Goal: Task Accomplishment & Management: Manage account settings

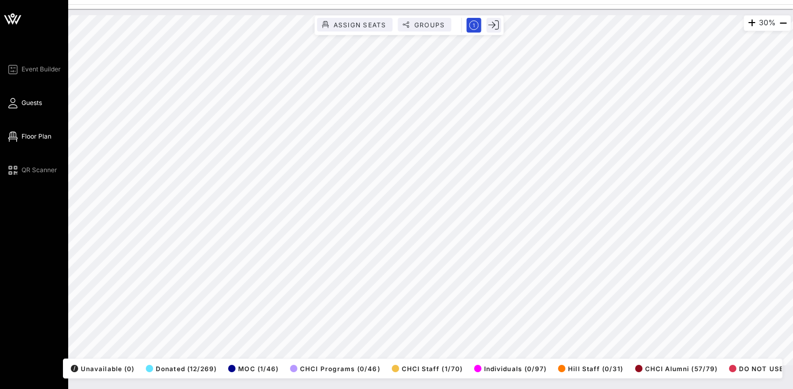
click at [26, 103] on span "Guests" at bounding box center [32, 102] width 20 height 9
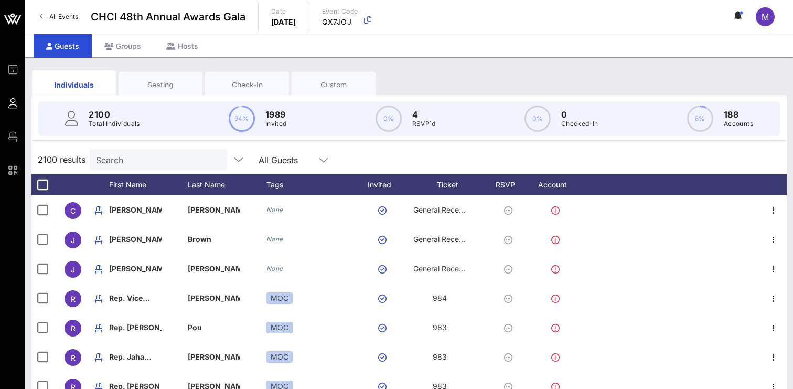
click at [122, 159] on input "Search" at bounding box center [157, 160] width 123 height 14
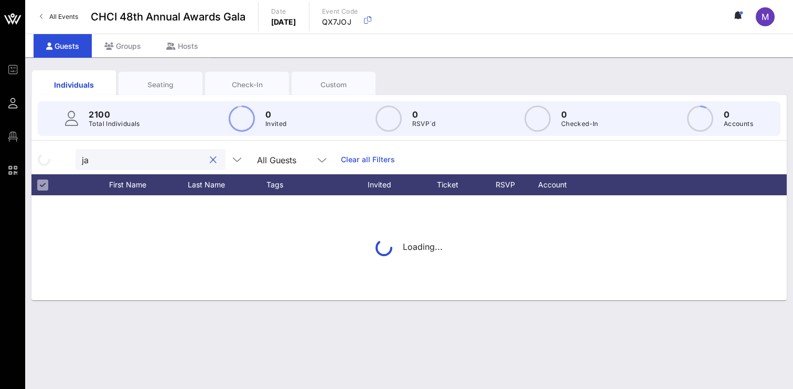
type input "j"
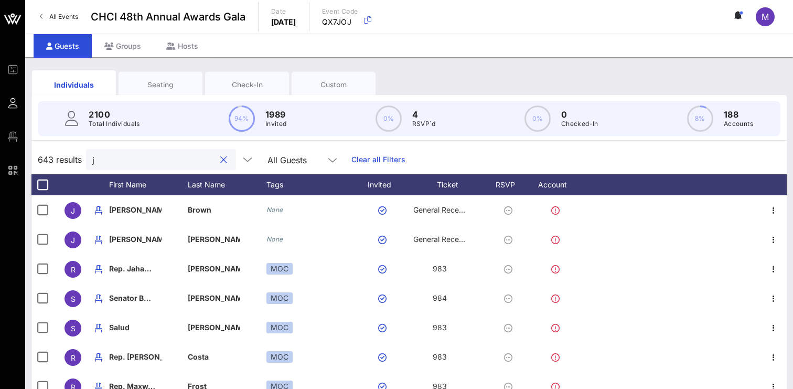
click at [149, 78] on div "Seating" at bounding box center [161, 84] width 84 height 26
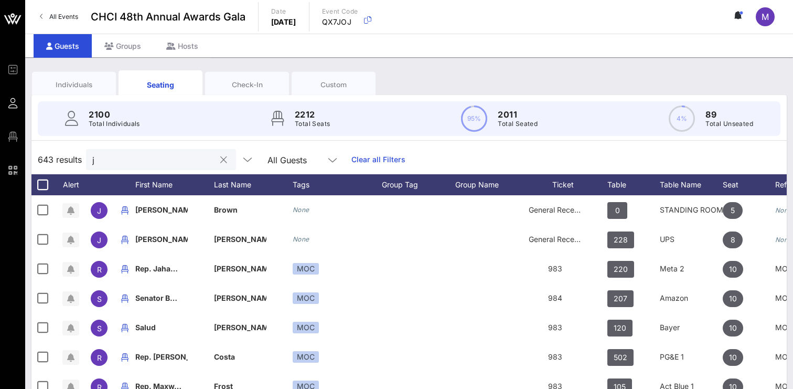
click at [126, 161] on input "j" at bounding box center [153, 160] width 123 height 14
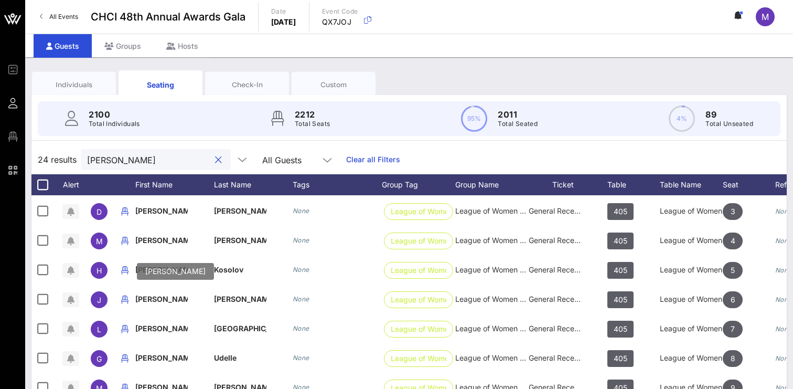
scroll to position [390, 0]
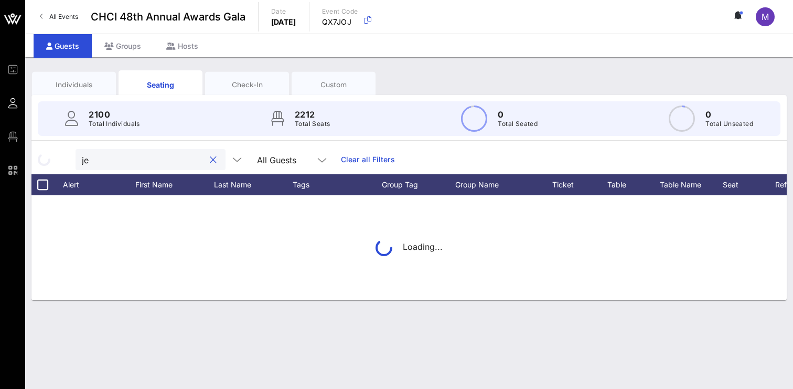
type input "j"
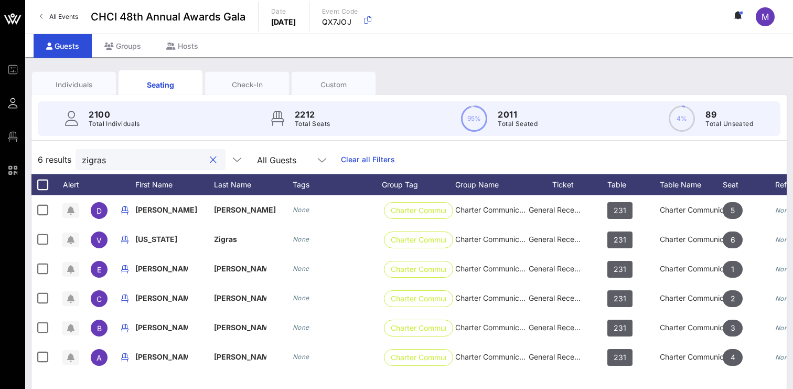
scroll to position [0, 0]
click at [133, 165] on input "zigras" at bounding box center [143, 160] width 123 height 14
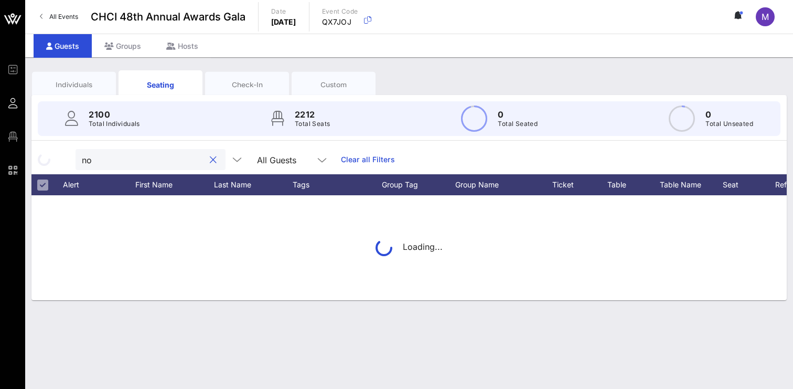
type input "n"
type input "l"
type input "ufcw"
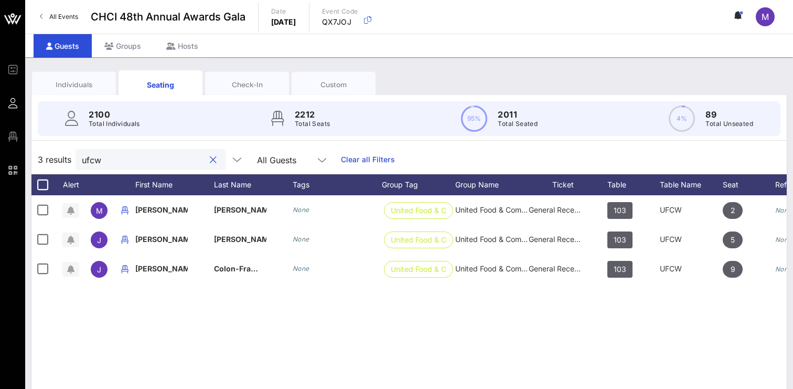
click at [210, 159] on button "clear icon" at bounding box center [213, 160] width 7 height 10
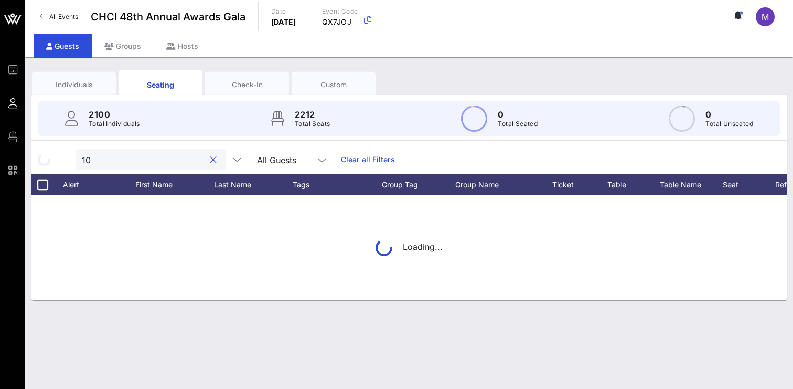
type input "1"
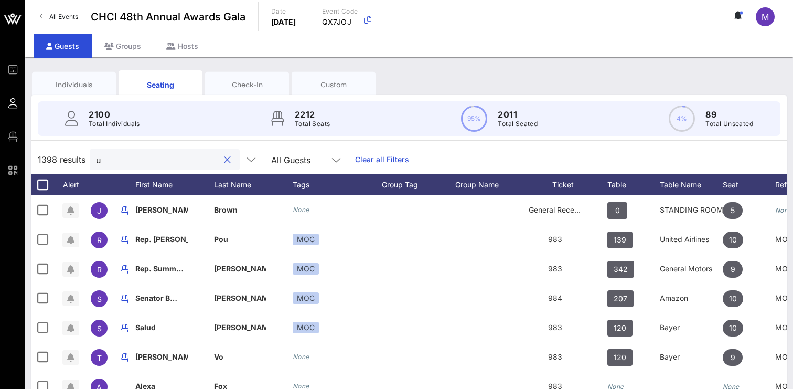
type input "u"
click at [77, 78] on div "Individuals" at bounding box center [74, 84] width 84 height 26
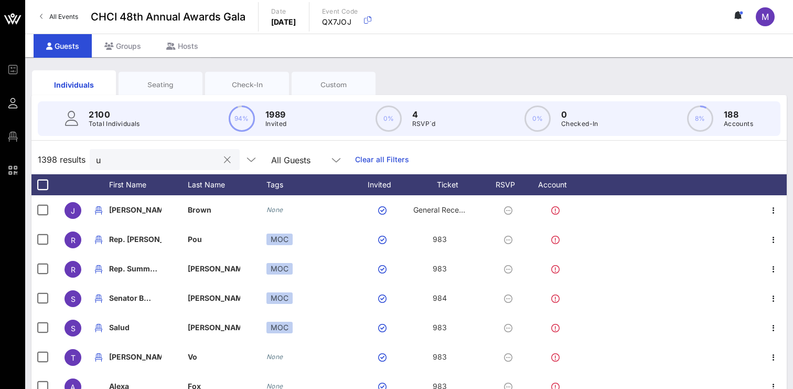
click at [117, 83] on div "Individuals Seating Check-In Custom" at bounding box center [205, 84] width 346 height 29
click at [152, 84] on div "Seating" at bounding box center [160, 85] width 68 height 10
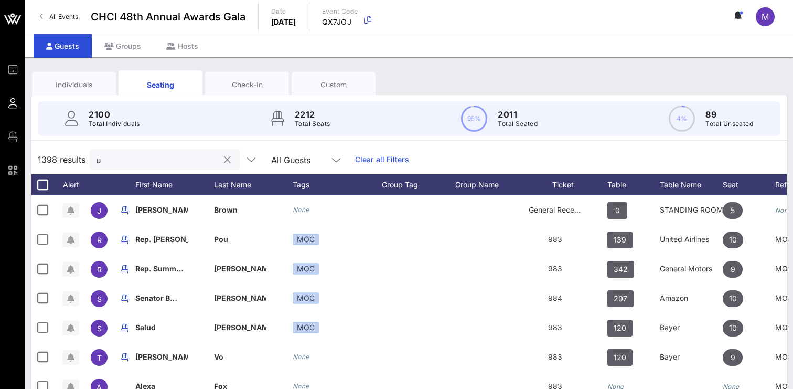
click at [331, 156] on icon at bounding box center [335, 160] width 9 height 13
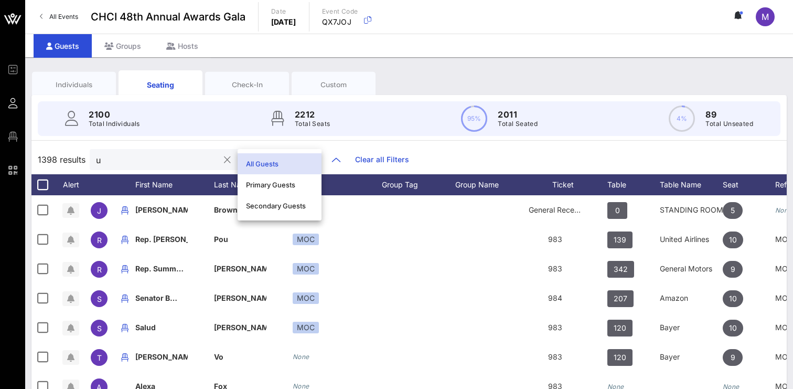
click at [305, 156] on div "All Guests" at bounding box center [279, 163] width 67 height 17
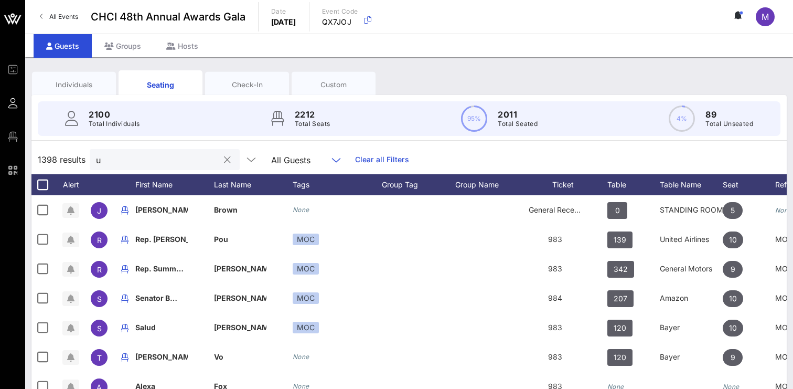
click at [298, 118] on p "2212" at bounding box center [312, 114] width 35 height 13
click at [276, 112] on icon at bounding box center [277, 118] width 13 height 15
click at [177, 156] on input "u" at bounding box center [157, 160] width 123 height 14
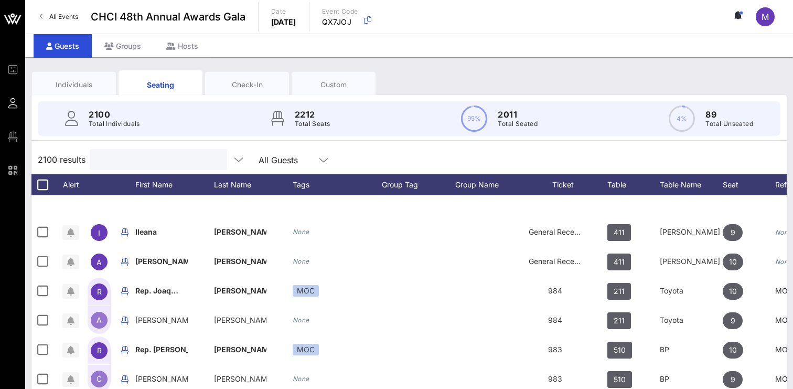
scroll to position [2060, 0]
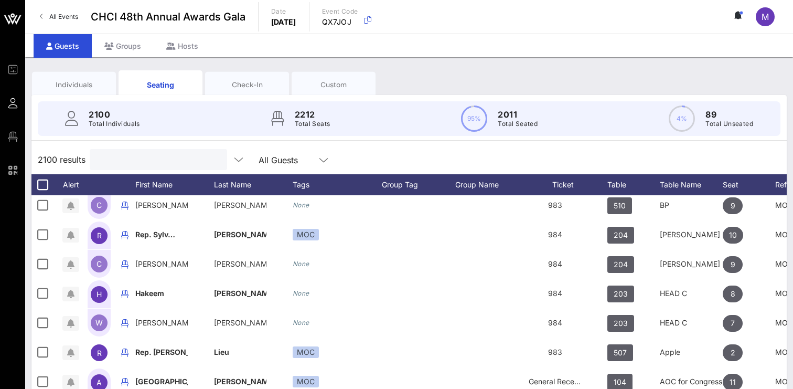
click at [477, 149] on div "2100 results All Guests" at bounding box center [408, 159] width 755 height 29
click at [66, 73] on div "Individuals" at bounding box center [74, 84] width 84 height 26
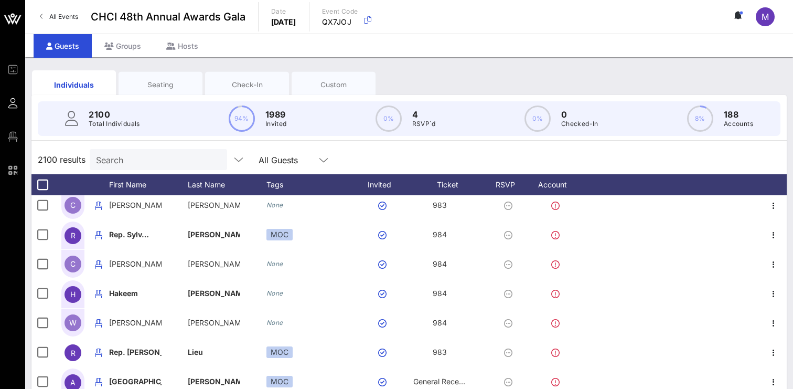
click at [491, 67] on div "Individuals Seating Check-In Custom 2100 Total Individuals 94% 1989 Invited 0% …" at bounding box center [409, 288] width 768 height 463
click at [454, 85] on div "Individuals Seating Check-In Custom" at bounding box center [408, 85] width 755 height 34
